Goal: Communication & Community: Answer question/provide support

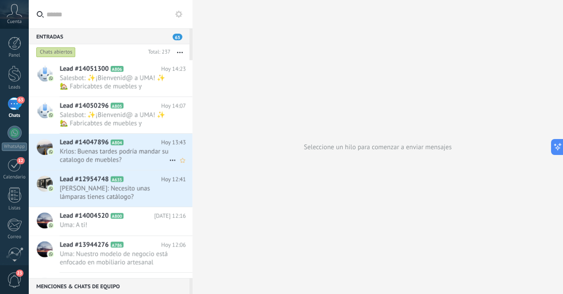
click at [134, 155] on span "Krlos: Buenas tardes podría mandar su catalogo de muebles?" at bounding box center [114, 155] width 109 height 17
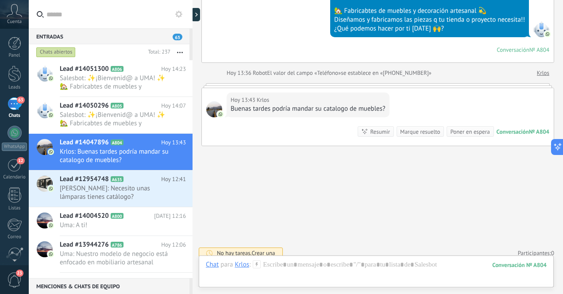
scroll to position [135, 0]
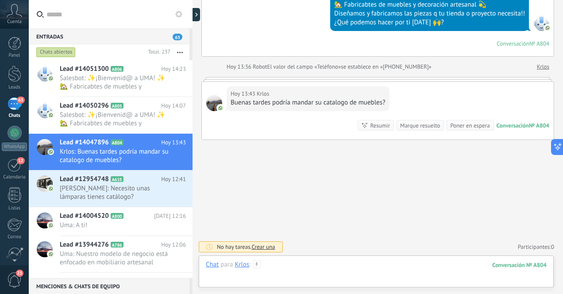
click at [351, 266] on div at bounding box center [376, 273] width 341 height 27
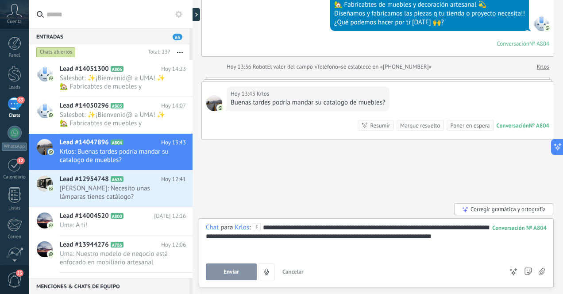
click at [237, 273] on span "Enviar" at bounding box center [230, 272] width 15 height 6
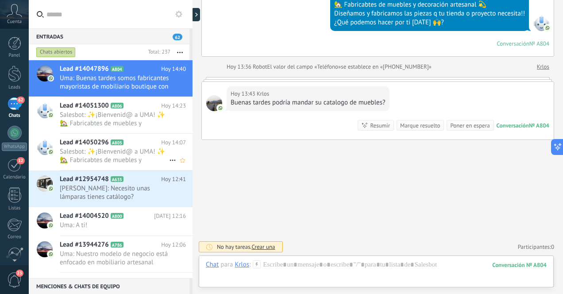
click at [125, 158] on span "Salesbot: ✨¡Bienvenid@ a UMA! ✨ 🏡 Fabricabtes de muebles y decoración artesanal…" at bounding box center [114, 155] width 109 height 17
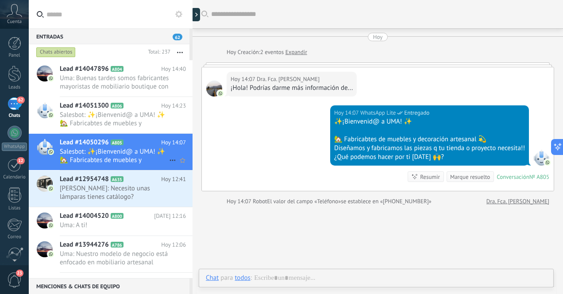
scroll to position [1, 0]
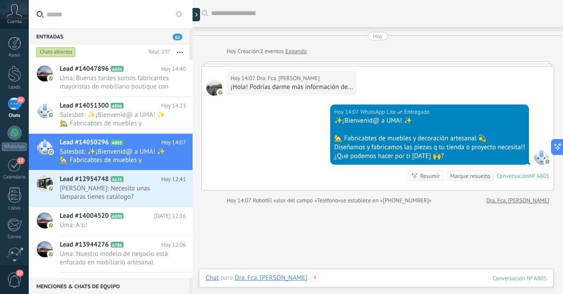
click at [346, 281] on div at bounding box center [376, 287] width 341 height 27
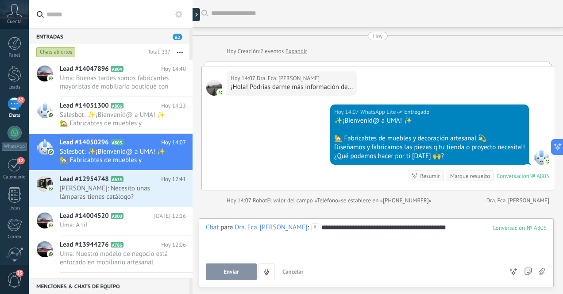
click at [239, 271] on button "Enviar" at bounding box center [231, 271] width 51 height 17
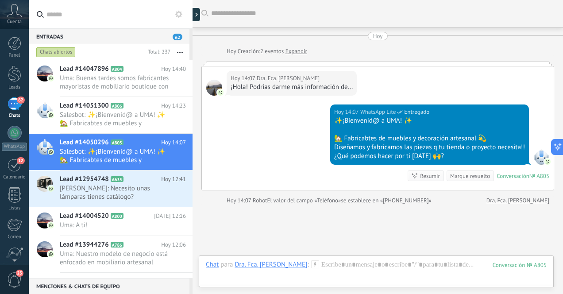
scroll to position [60, 0]
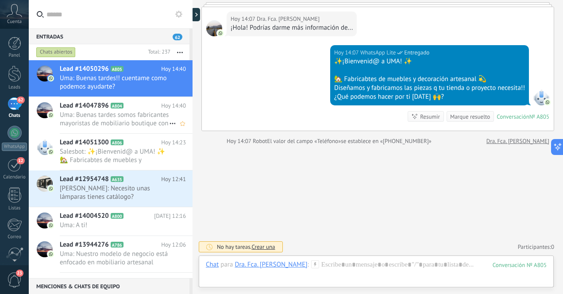
click at [143, 124] on span "Uma: Buenas tardes somos fabricantes mayoristas de mobiliario boutique con fabr…" at bounding box center [114, 119] width 109 height 17
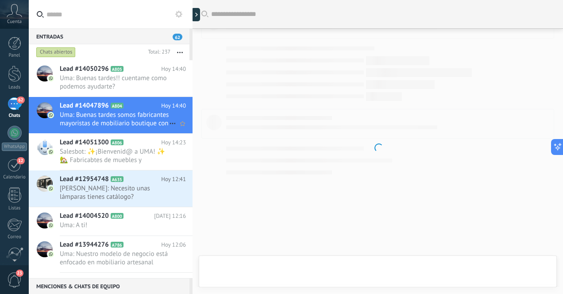
scroll to position [141, 0]
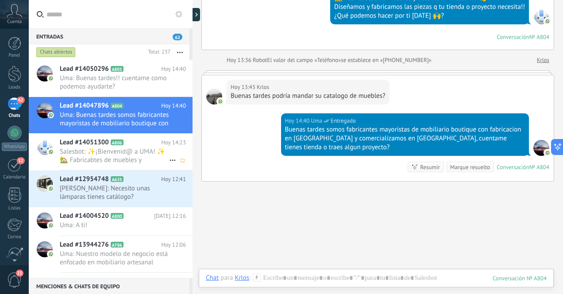
click at [139, 155] on span "Salesbot: ✨¡Bienvenid@ a UMA! ✨ 🏡 Fabricabtes de muebles y decoración artesanal…" at bounding box center [114, 155] width 109 height 17
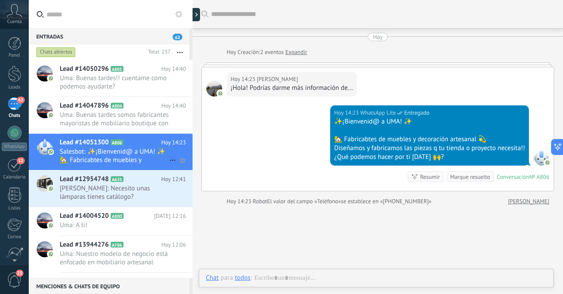
scroll to position [1, 0]
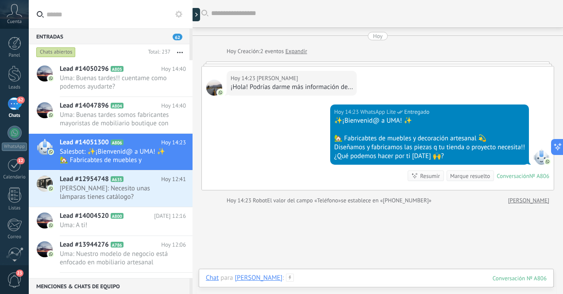
click at [322, 277] on div at bounding box center [376, 287] width 341 height 27
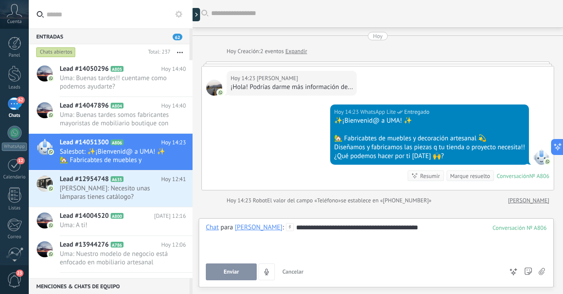
click at [238, 270] on span "Enviar" at bounding box center [230, 272] width 15 height 6
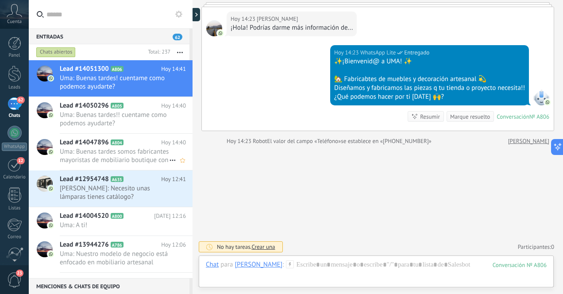
click at [138, 159] on span "Uma: Buenas tardes somos fabricantes mayoristas de mobiliario boutique con fabr…" at bounding box center [114, 155] width 109 height 17
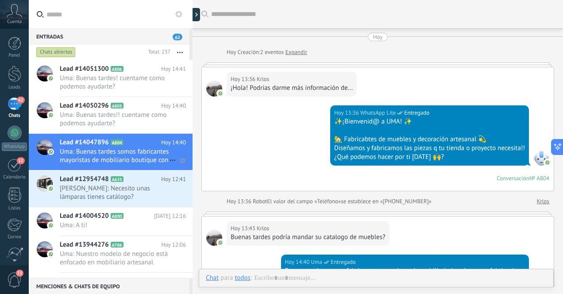
scroll to position [141, 0]
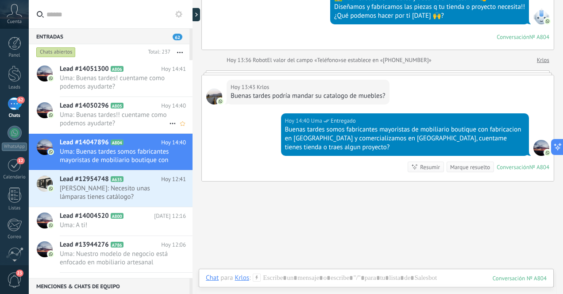
click at [138, 118] on span "Uma: Buenas tardes!! cuentame como podemos ayudarte?" at bounding box center [114, 119] width 109 height 17
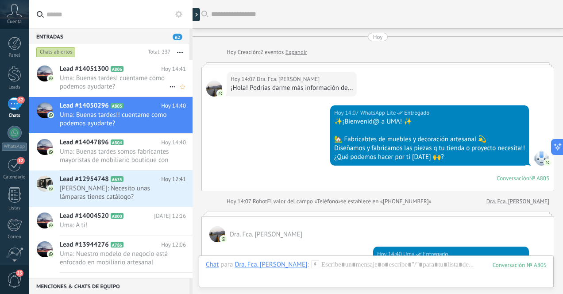
scroll to position [157, 0]
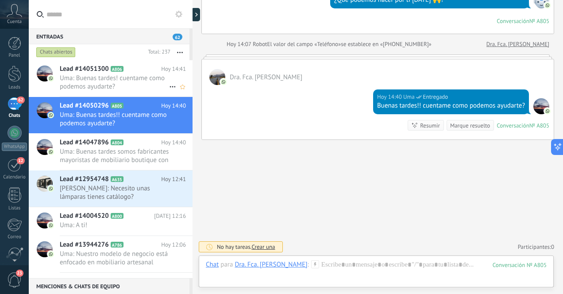
click at [136, 82] on span "Uma: Buenas tardes! cuentame como podemos ayudarte?" at bounding box center [114, 82] width 109 height 17
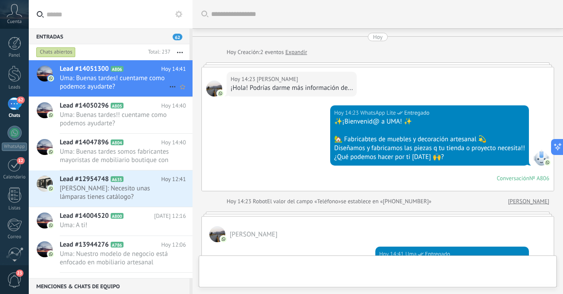
scroll to position [157, 0]
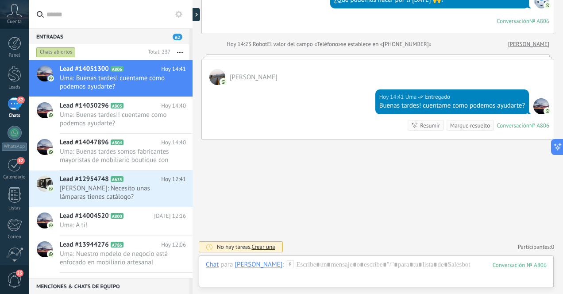
click at [13, 108] on div "62" at bounding box center [15, 103] width 14 height 13
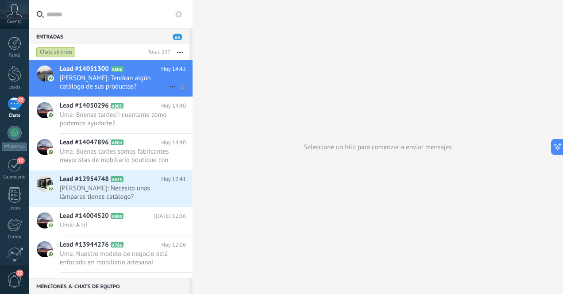
click at [118, 87] on span "[PERSON_NAME]: Tendran algún catálogo de sus productos?" at bounding box center [114, 82] width 109 height 17
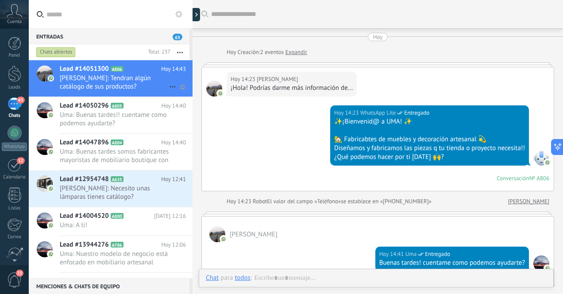
scroll to position [150, 0]
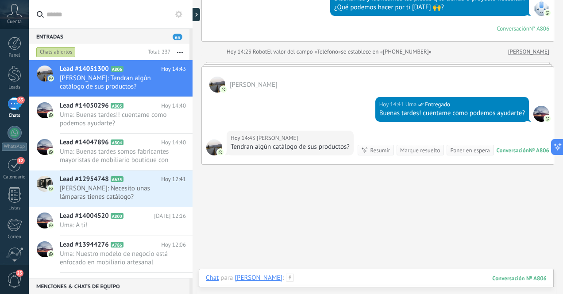
click at [340, 277] on div at bounding box center [376, 287] width 341 height 27
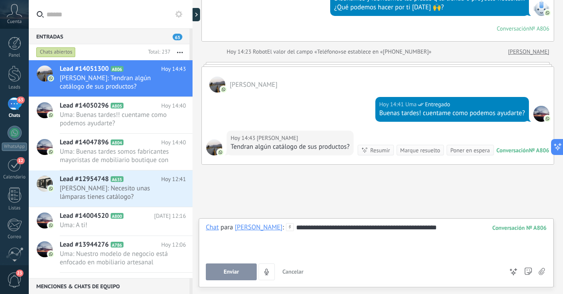
click at [226, 273] on span "Enviar" at bounding box center [230, 272] width 15 height 6
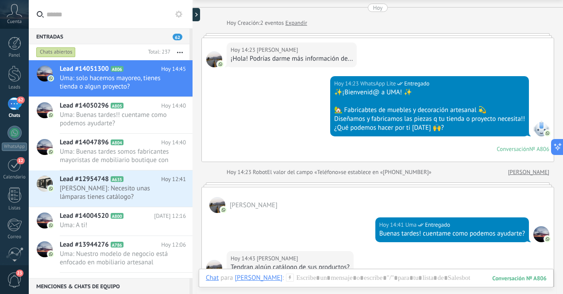
scroll to position [224, 0]
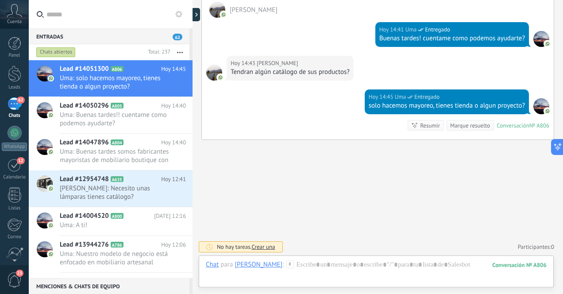
click at [15, 107] on div "62" at bounding box center [15, 103] width 14 height 13
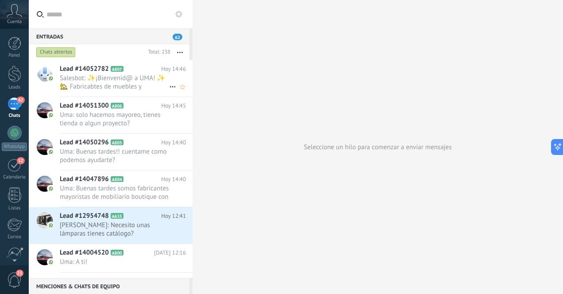
click at [139, 85] on span "Salesbot: ✨¡Bienvenid@ a UMA! ✨ 🏡 Fabricabtes de muebles y decoración artesanal…" at bounding box center [114, 82] width 109 height 17
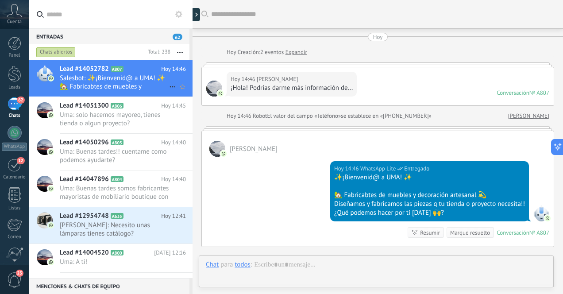
scroll to position [39, 0]
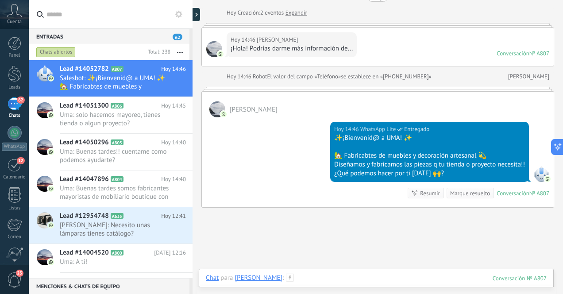
click at [400, 279] on div at bounding box center [376, 287] width 341 height 27
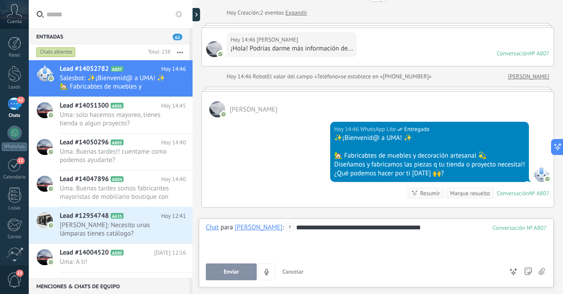
click at [239, 269] on span "Enviar" at bounding box center [230, 272] width 15 height 6
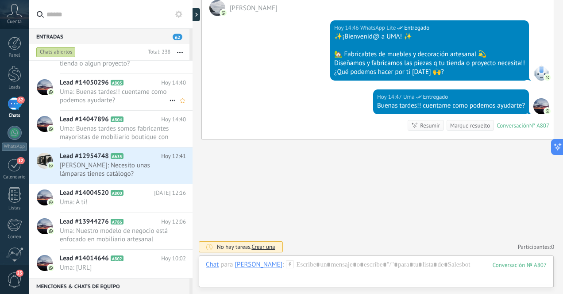
scroll to position [0, 0]
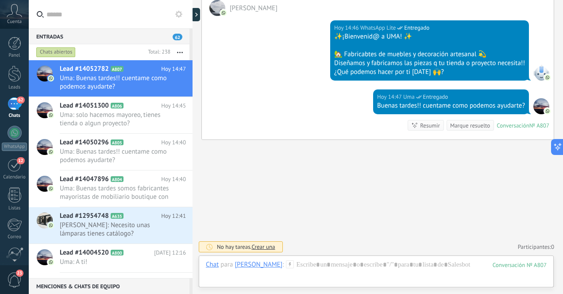
click at [12, 104] on div "62" at bounding box center [15, 103] width 14 height 13
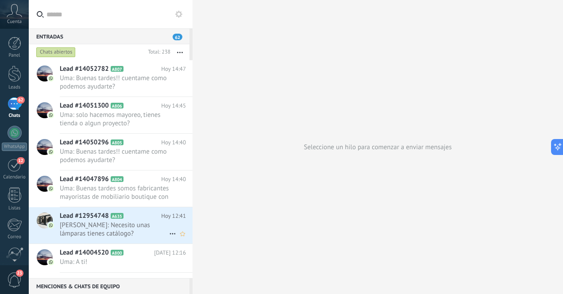
click at [85, 224] on span "[PERSON_NAME]: Necesito unas lámparas tienes catálogo?" at bounding box center [114, 229] width 109 height 17
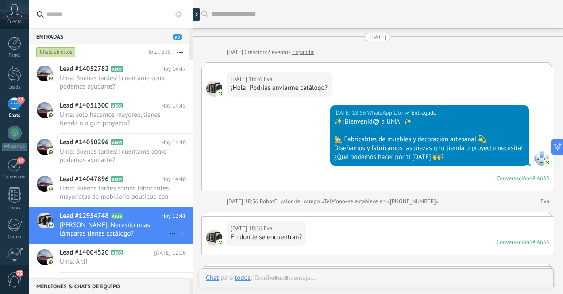
scroll to position [395, 0]
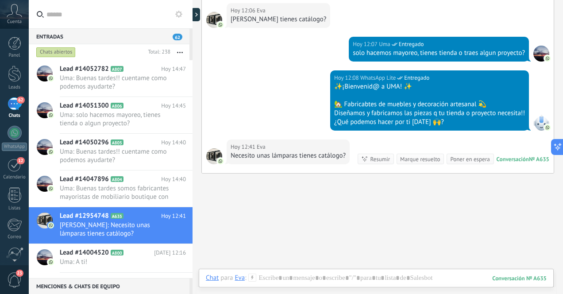
click at [16, 107] on div "62" at bounding box center [15, 103] width 14 height 13
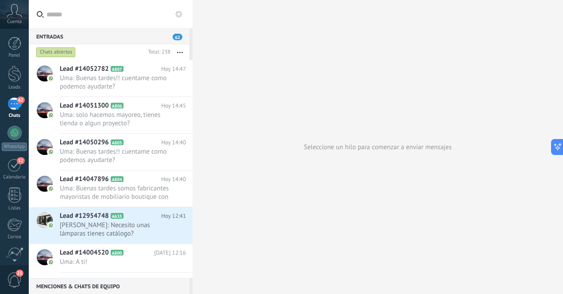
click at [12, 104] on div "62" at bounding box center [15, 103] width 14 height 13
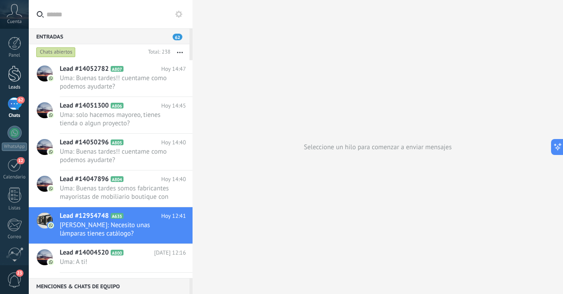
click at [20, 70] on div at bounding box center [14, 73] width 13 height 16
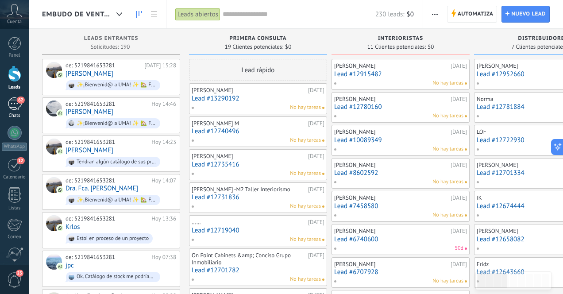
click at [12, 108] on div "62" at bounding box center [15, 103] width 14 height 13
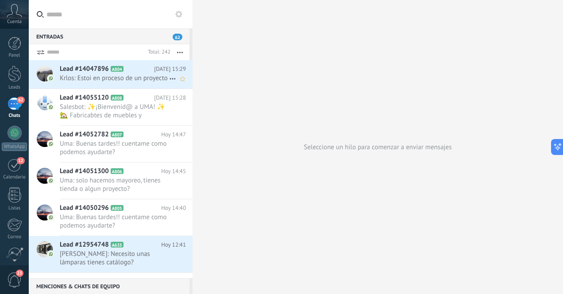
click at [101, 82] on span "Krlos: Estoi en proceso de un proyecto" at bounding box center [114, 78] width 109 height 8
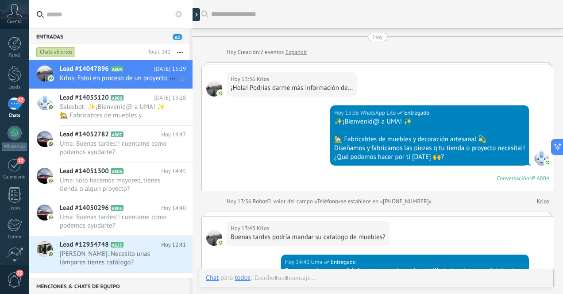
scroll to position [175, 0]
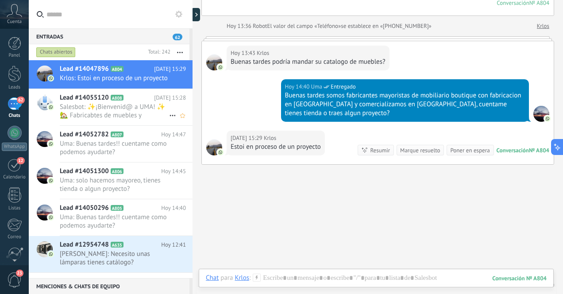
click at [102, 119] on span "Salesbot: ✨¡Bienvenid@ a UMA! ✨ 🏡 Fabricabtes de muebles y decoración artesanal…" at bounding box center [114, 111] width 109 height 17
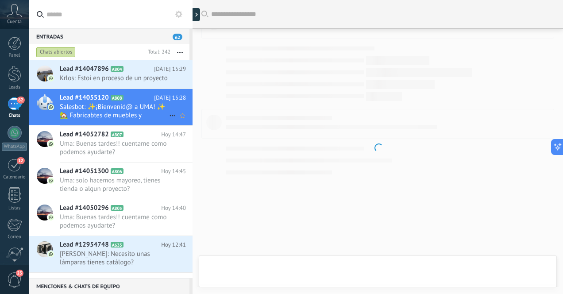
scroll to position [39, 0]
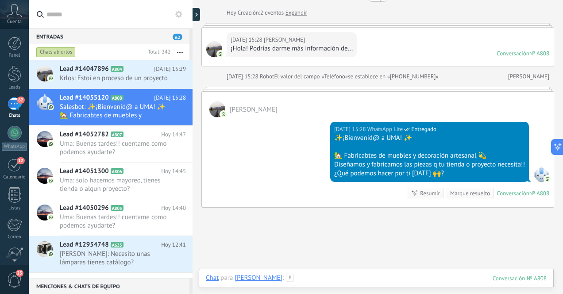
click at [343, 284] on div at bounding box center [376, 287] width 341 height 27
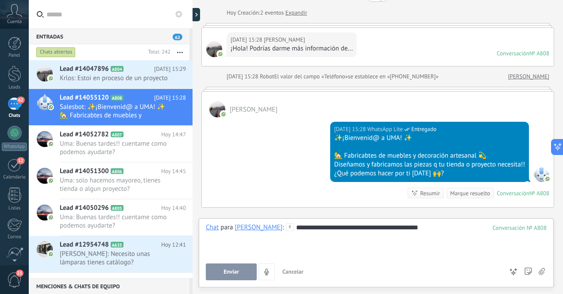
click at [237, 273] on span "Enviar" at bounding box center [230, 272] width 15 height 6
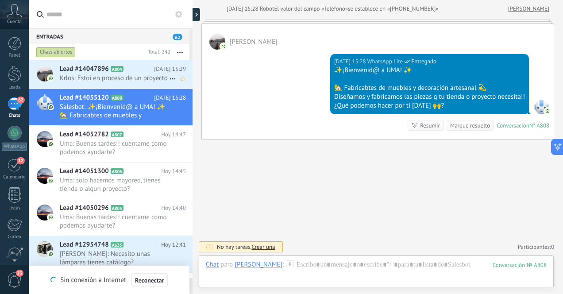
scroll to position [141, 0]
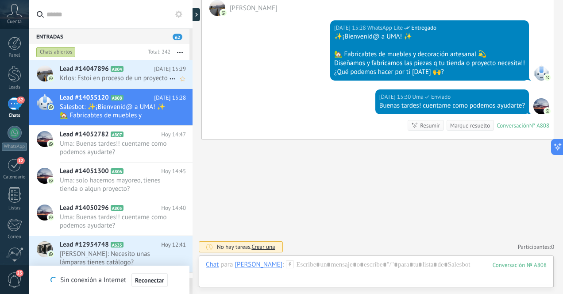
click at [123, 82] on span "Krlos: Estoi en proceso de un proyecto" at bounding box center [114, 78] width 109 height 8
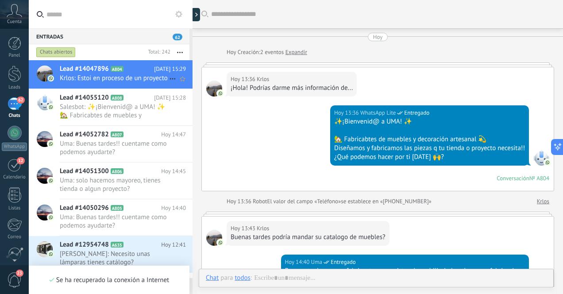
scroll to position [175, 0]
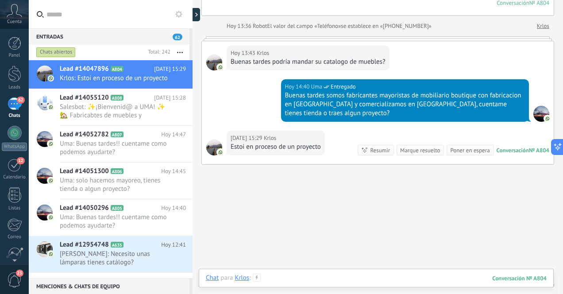
click at [351, 278] on div at bounding box center [376, 287] width 341 height 27
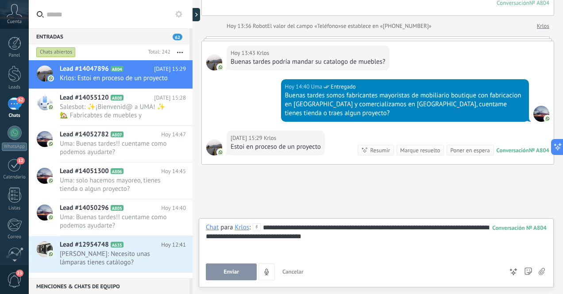
click at [227, 272] on span "Enviar" at bounding box center [230, 272] width 15 height 6
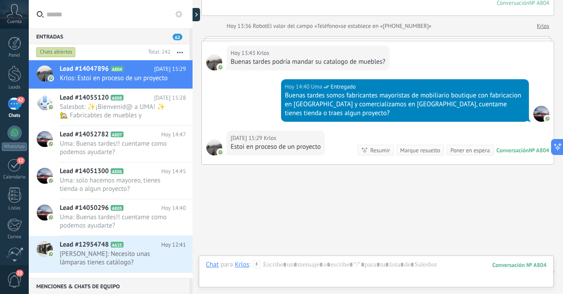
scroll to position [259, 0]
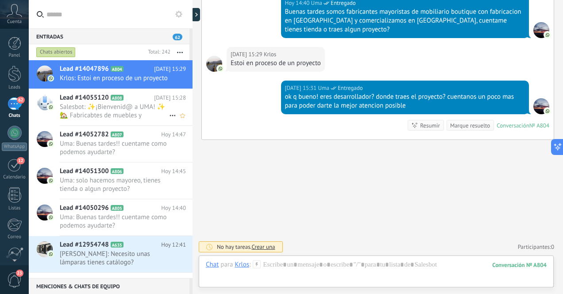
click at [138, 119] on span "Salesbot: ✨¡Bienvenid@ a UMA! ✨ 🏡 Fabricabtes de muebles y decoración artesanal…" at bounding box center [114, 111] width 109 height 17
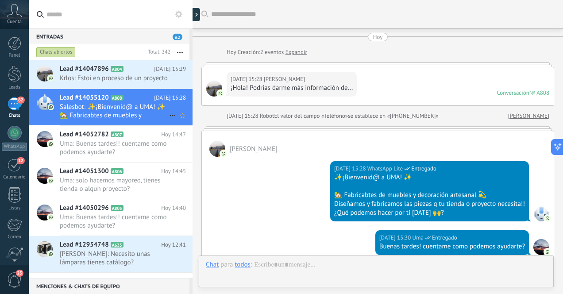
scroll to position [141, 0]
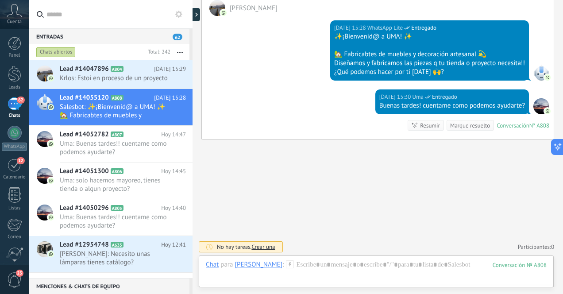
click at [13, 108] on div "62" at bounding box center [15, 103] width 14 height 13
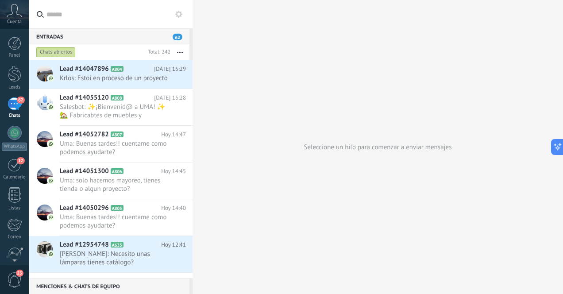
click at [15, 106] on div "62" at bounding box center [15, 103] width 14 height 13
click at [133, 119] on span "Salesbot: ✨¡Bienvenid@ a UMA! ✨ 🏡 Fabricabtes de muebles y decoración artesanal…" at bounding box center [114, 111] width 109 height 17
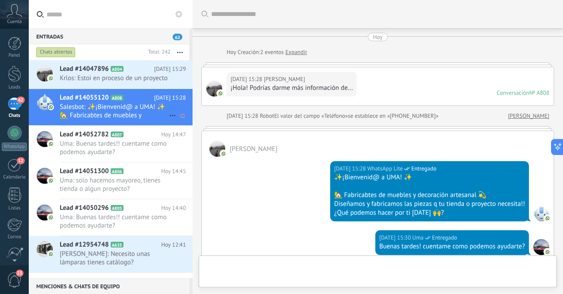
scroll to position [141, 0]
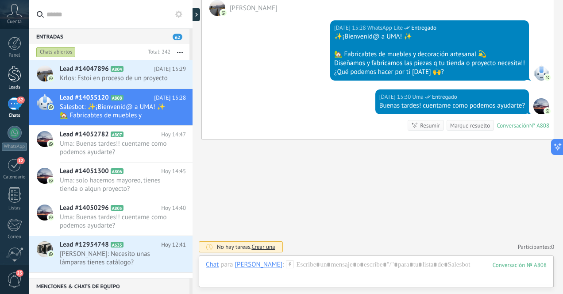
click at [18, 78] on div at bounding box center [14, 73] width 13 height 16
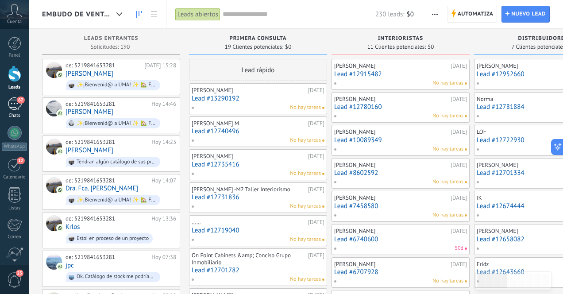
click at [12, 104] on div "62" at bounding box center [15, 103] width 14 height 13
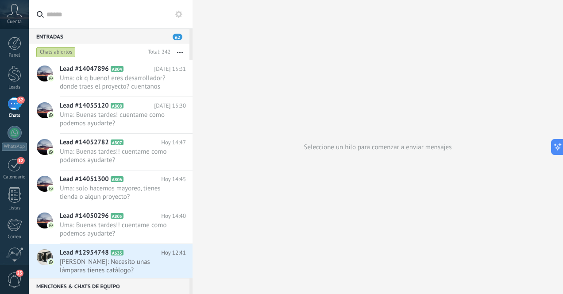
click at [14, 108] on div "62" at bounding box center [15, 103] width 14 height 13
click at [15, 73] on div at bounding box center [14, 73] width 13 height 16
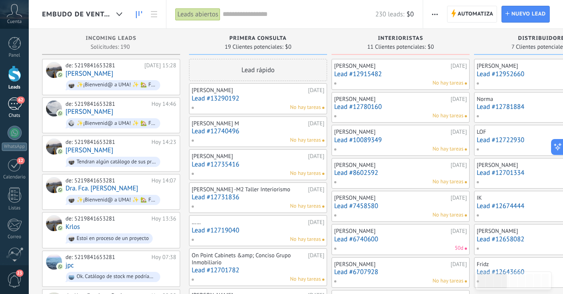
click at [13, 103] on div "62" at bounding box center [15, 103] width 14 height 13
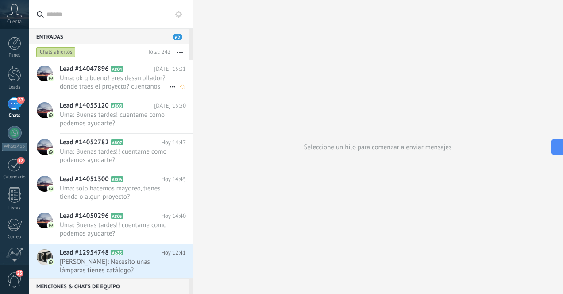
click at [94, 85] on span "Uma: ok q bueno! eres desarrollador? donde traes el proyecto? cuentanos un poco…" at bounding box center [114, 82] width 109 height 17
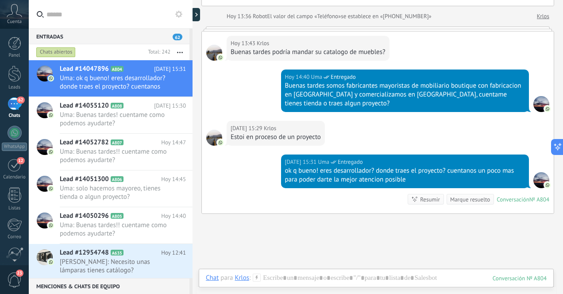
scroll to position [259, 0]
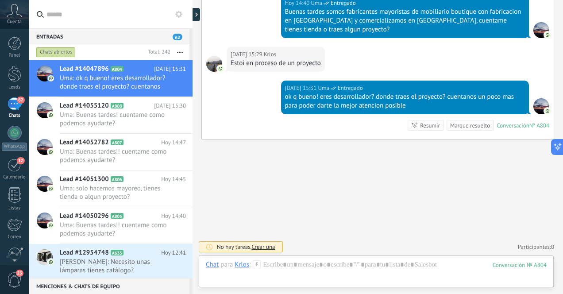
click at [15, 104] on div "62" at bounding box center [15, 103] width 14 height 13
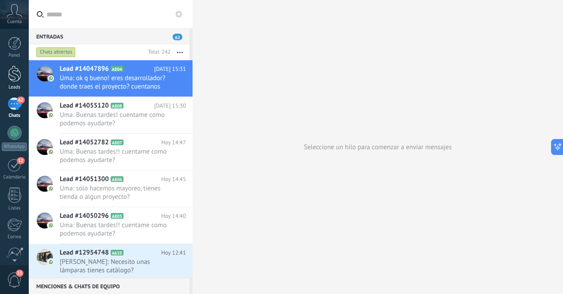
click at [16, 81] on div at bounding box center [14, 73] width 13 height 16
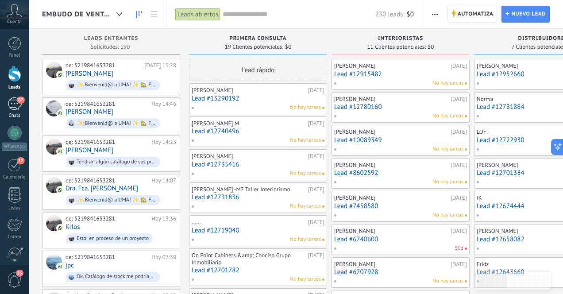
click at [13, 107] on div "62" at bounding box center [15, 103] width 14 height 13
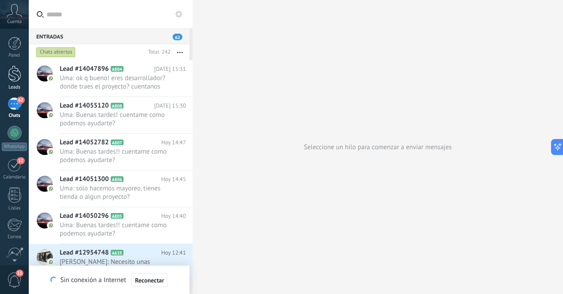
click at [14, 80] on div at bounding box center [14, 73] width 13 height 16
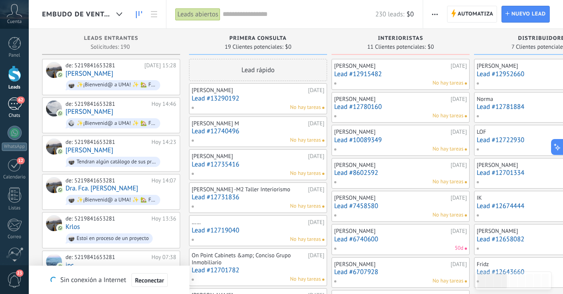
click at [14, 103] on div "62" at bounding box center [15, 103] width 14 height 13
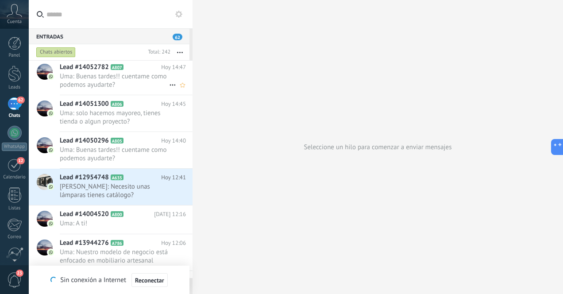
scroll to position [46, 0]
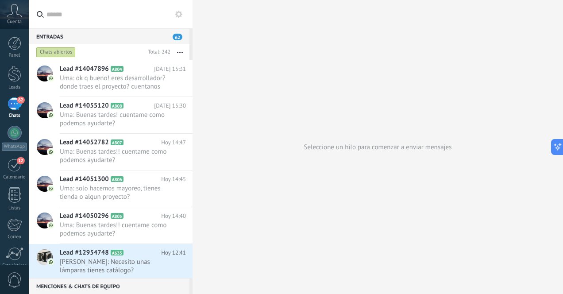
scroll to position [100, 0]
click at [17, 76] on div at bounding box center [14, 73] width 13 height 16
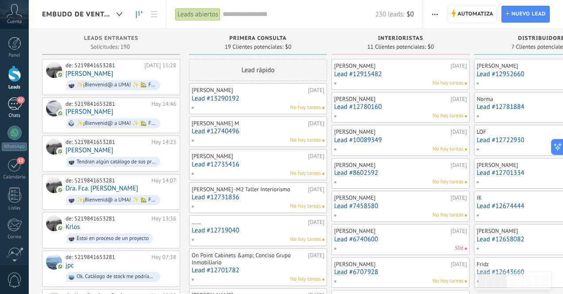
click at [14, 101] on div "62" at bounding box center [15, 103] width 14 height 13
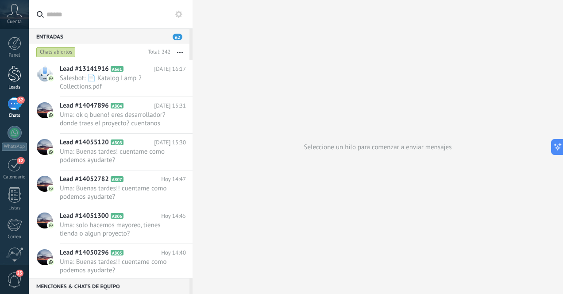
click at [19, 80] on div at bounding box center [14, 73] width 13 height 16
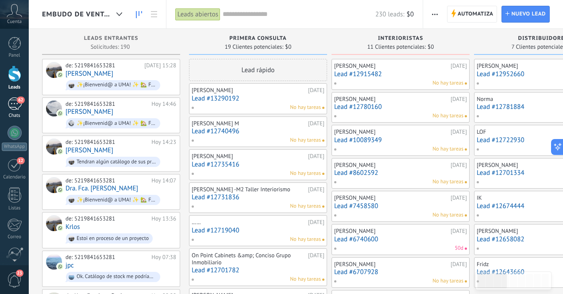
click at [15, 104] on div "62" at bounding box center [15, 103] width 14 height 13
